Goal: Task Accomplishment & Management: Manage account settings

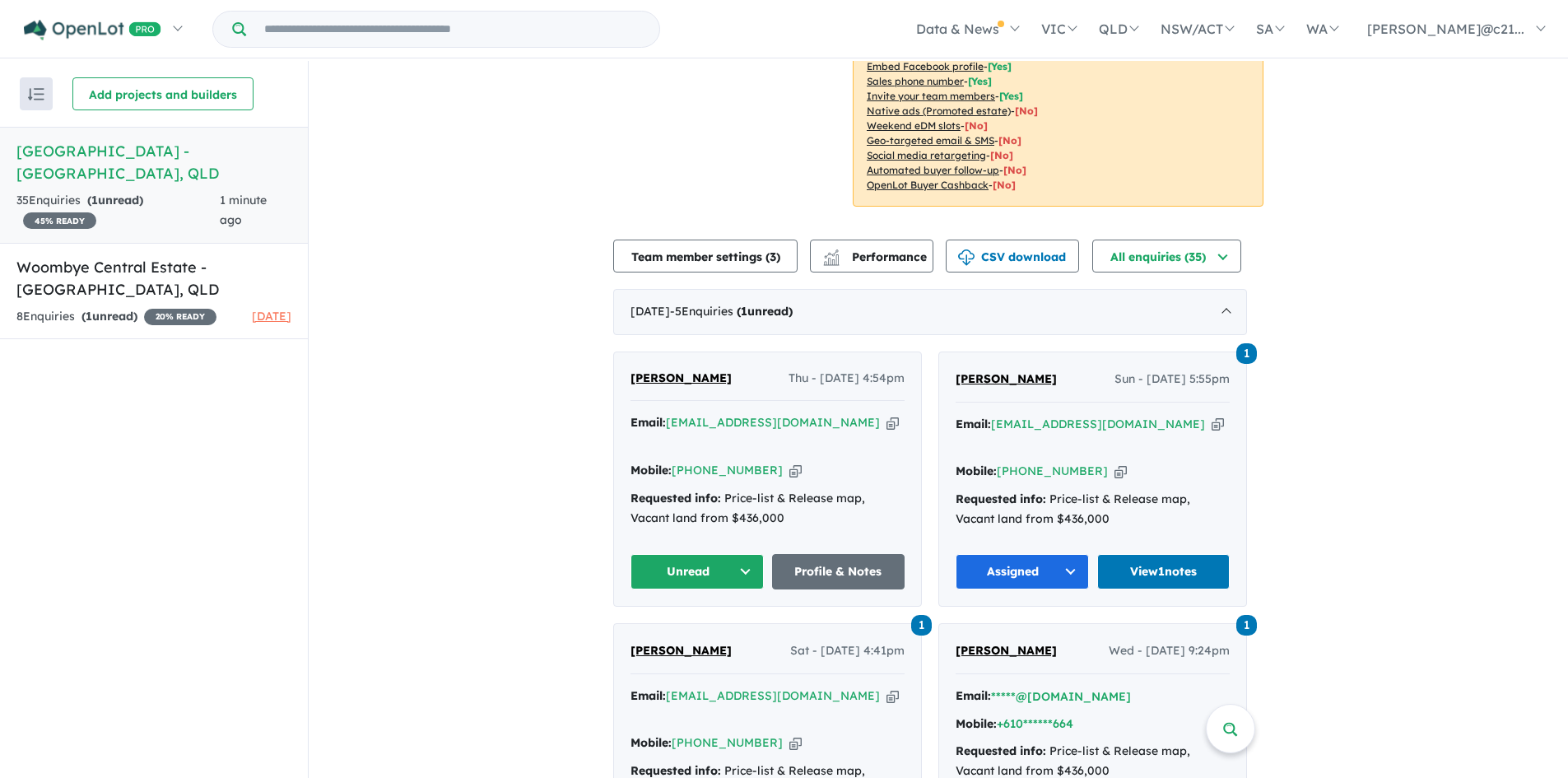
scroll to position [412, 0]
drag, startPoint x: 819, startPoint y: 379, endPoint x: 677, endPoint y: 388, distance: 142.3
click at [677, 413] on div "Email: [EMAIL_ADDRESS][DOMAIN_NAME] Copied!" at bounding box center [768, 432] width 274 height 39
copy a%20Windsor%20Park%20Estate%20-%20Burnside"] "[EMAIL_ADDRESS][DOMAIN_NAME]"
drag, startPoint x: 774, startPoint y: 408, endPoint x: 696, endPoint y: 407, distance: 78.0
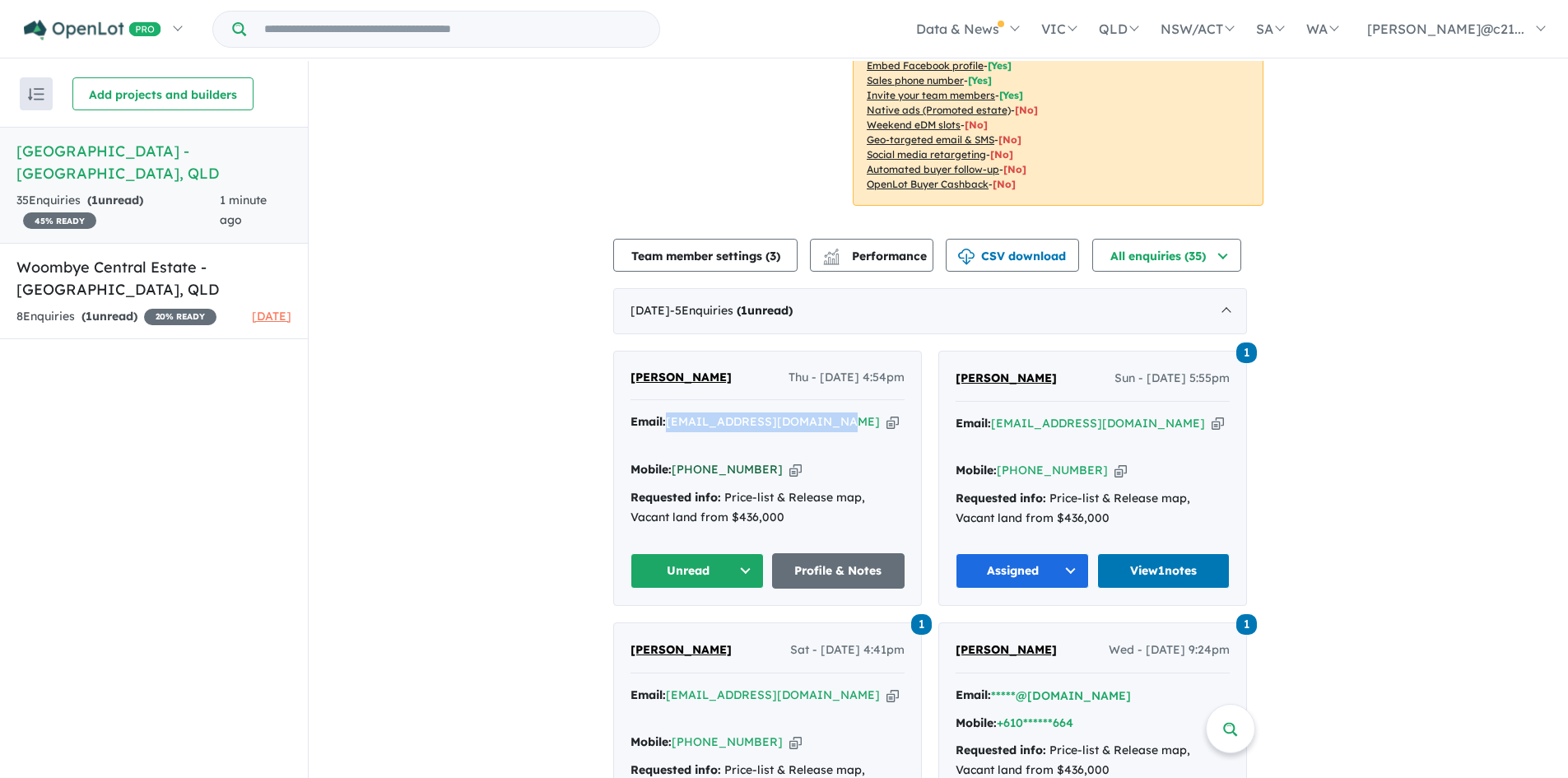
click at [701, 460] on div "Mobile: [PHONE_NUMBER] Copied!" at bounding box center [768, 470] width 274 height 20
click at [673, 370] on span "[PERSON_NAME]" at bounding box center [680, 377] width 101 height 15
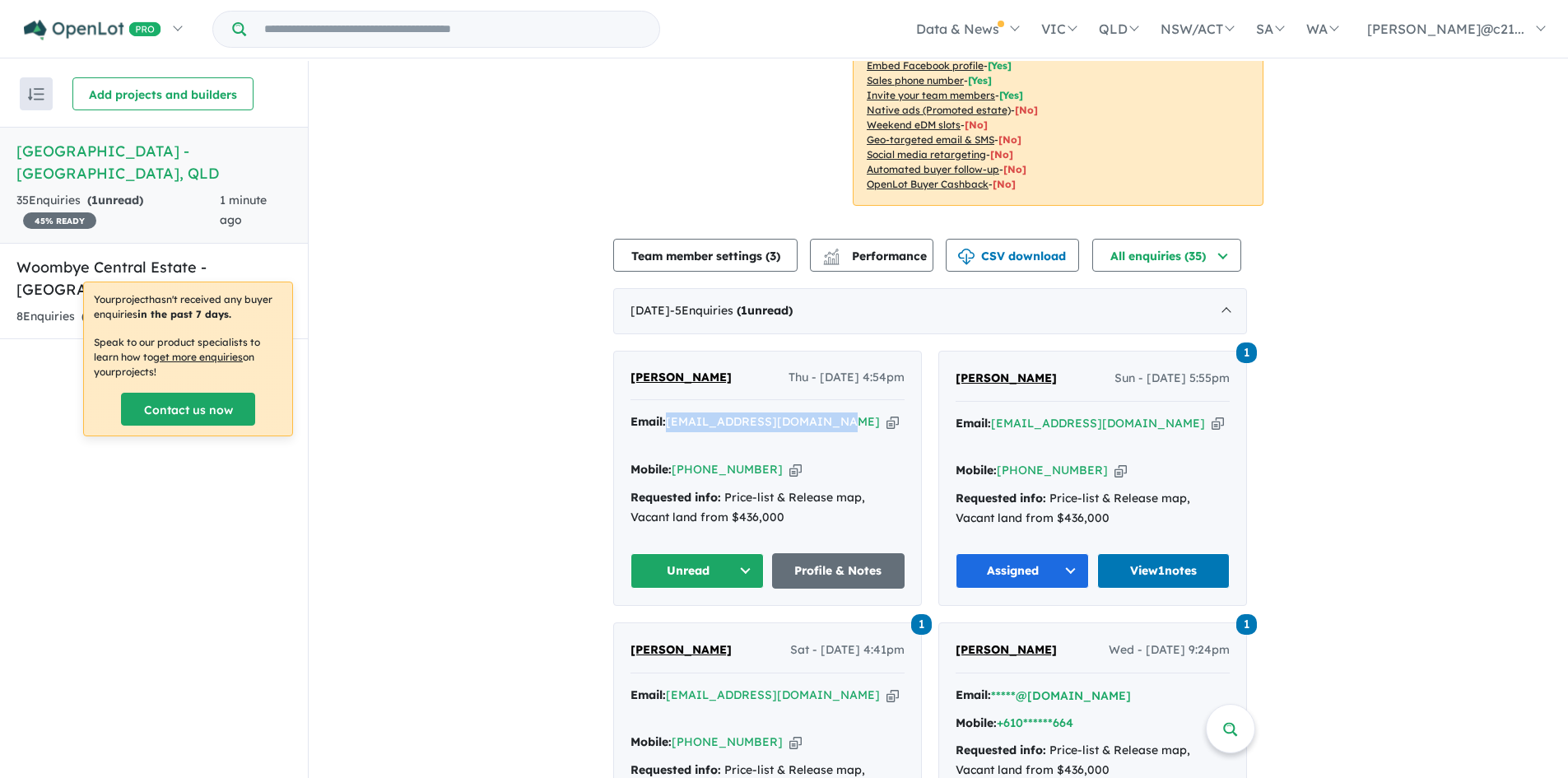
click at [735, 554] on button "Unread" at bounding box center [697, 571] width 134 height 35
click at [696, 629] on button "Assigned" at bounding box center [703, 648] width 144 height 38
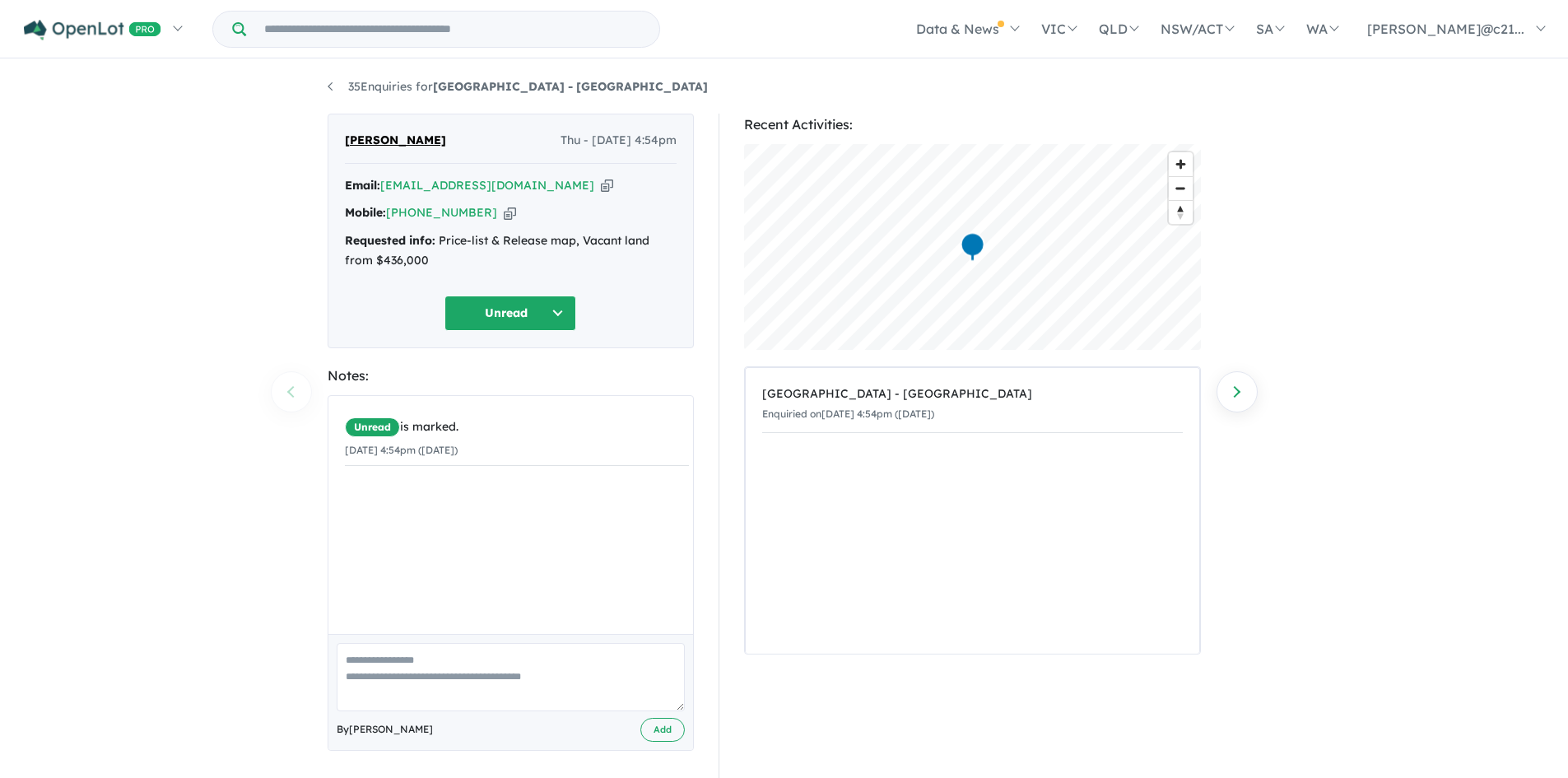
drag, startPoint x: 478, startPoint y: 209, endPoint x: 422, endPoint y: 291, distance: 99.3
click at [412, 208] on div "Mobile: [PHONE_NUMBER] Copied!" at bounding box center [511, 214] width 332 height 20
copy link "401 599 466"
drag, startPoint x: 452, startPoint y: 140, endPoint x: 346, endPoint y: 145, distance: 106.1
click at [346, 145] on div "[PERSON_NAME] Thu - [DATE] 4:54pm" at bounding box center [511, 147] width 332 height 33
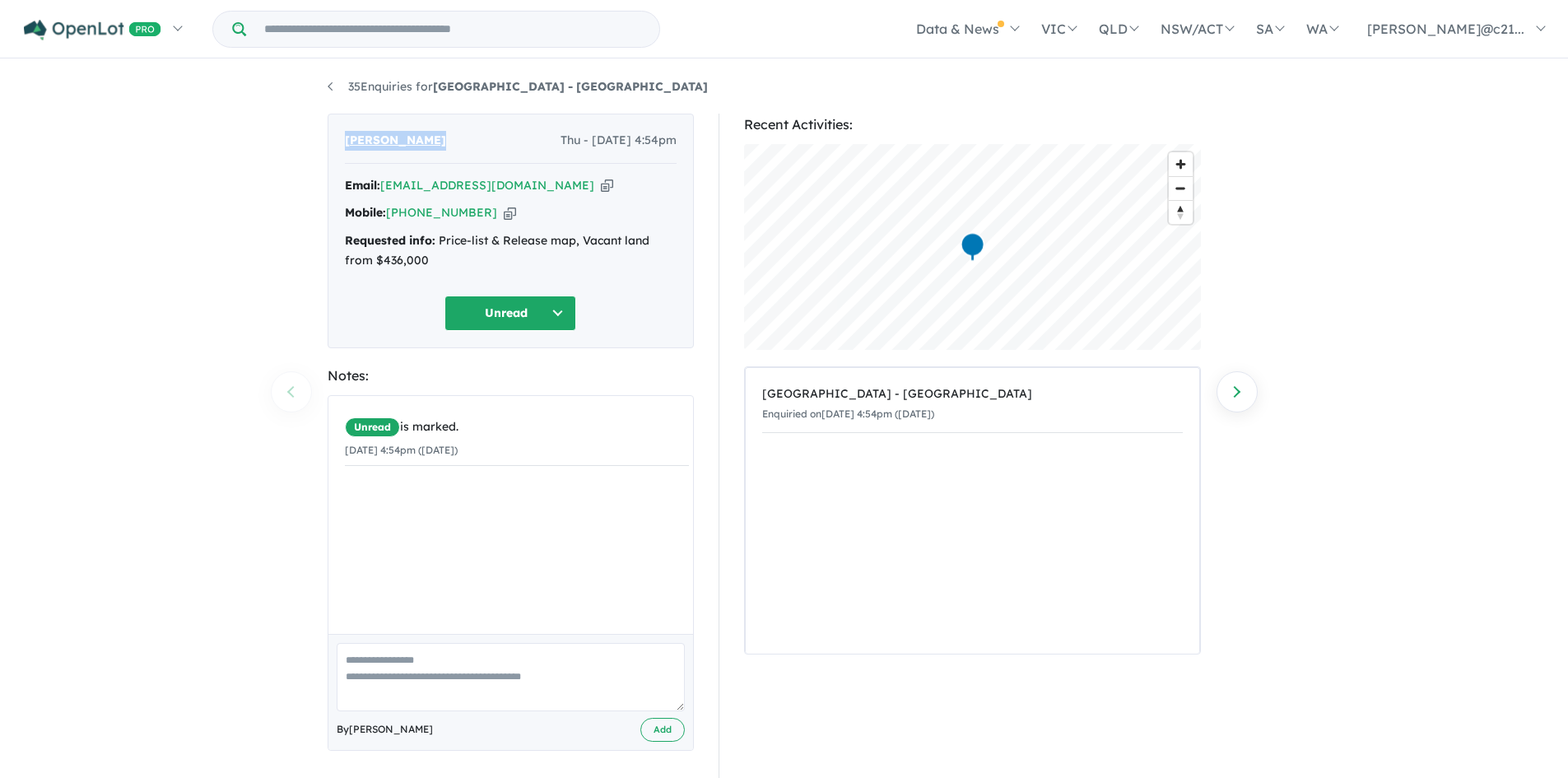
copy span "[PERSON_NAME]"
click at [457, 693] on textarea at bounding box center [511, 677] width 348 height 68
type textarea "**********"
click at [672, 729] on button "Add" at bounding box center [662, 730] width 45 height 24
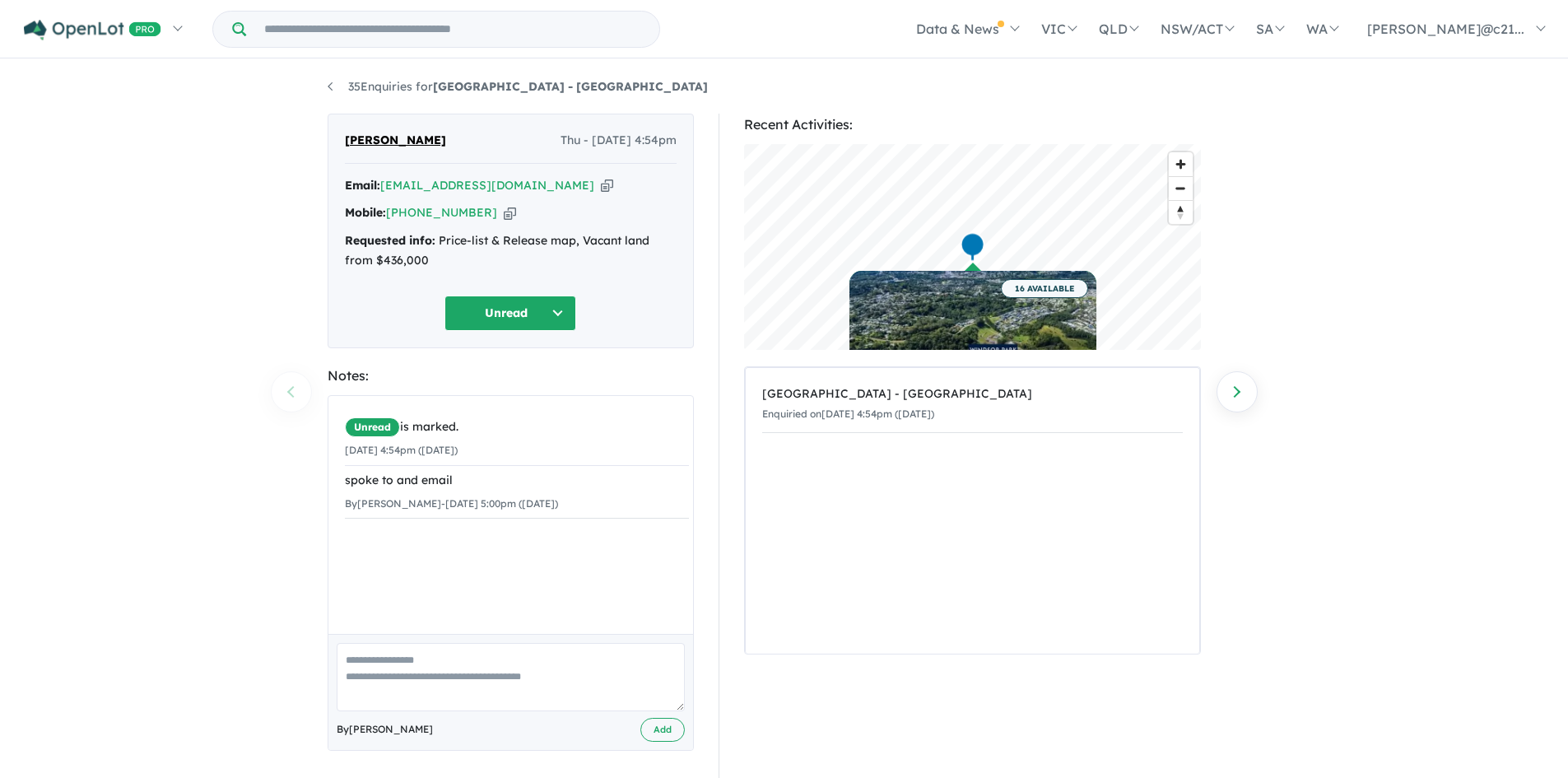
click at [538, 317] on button "Unread" at bounding box center [510, 313] width 132 height 35
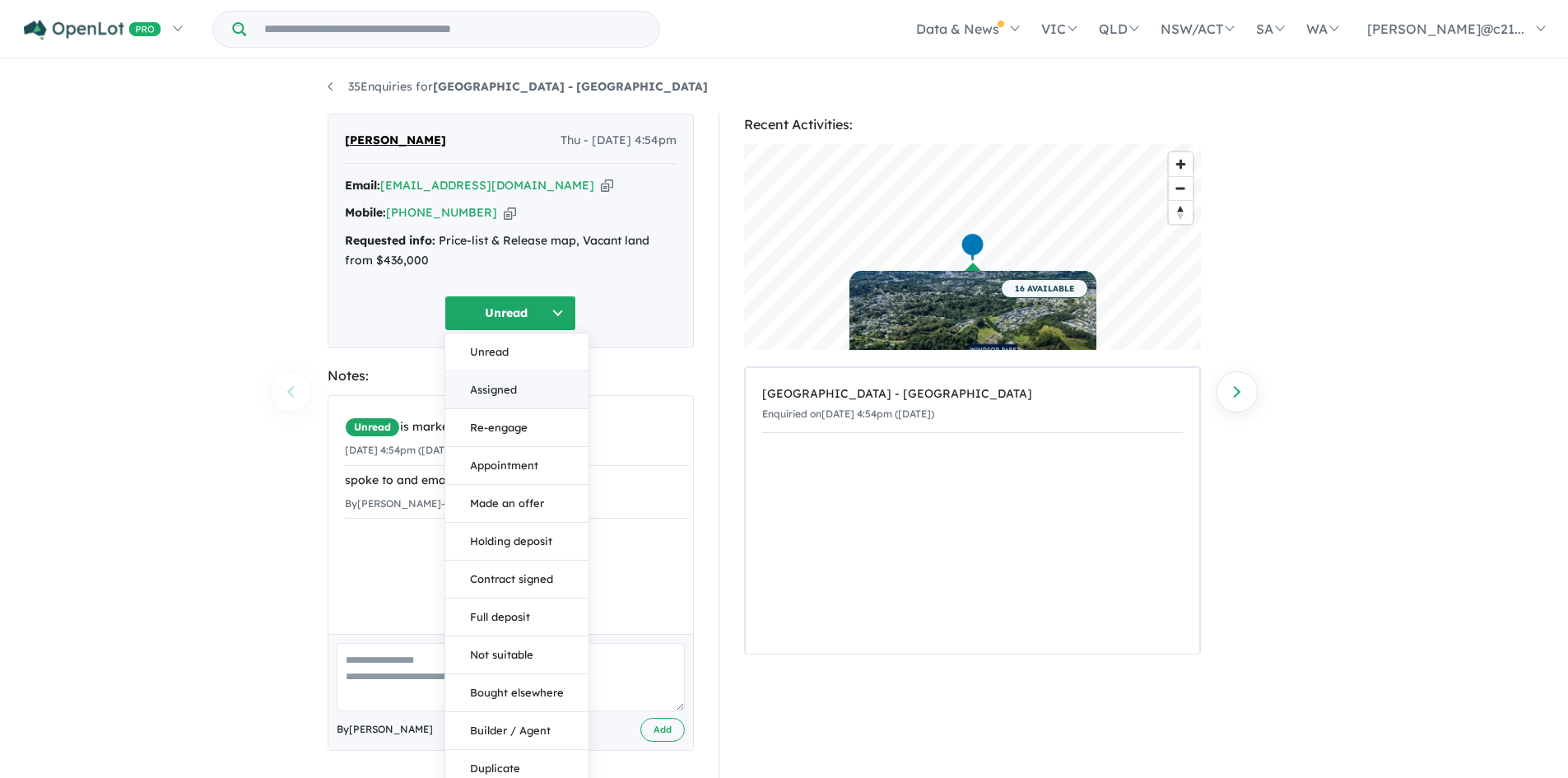
click at [501, 396] on button "Assigned" at bounding box center [517, 391] width 144 height 38
